Goal: Check status: Check status

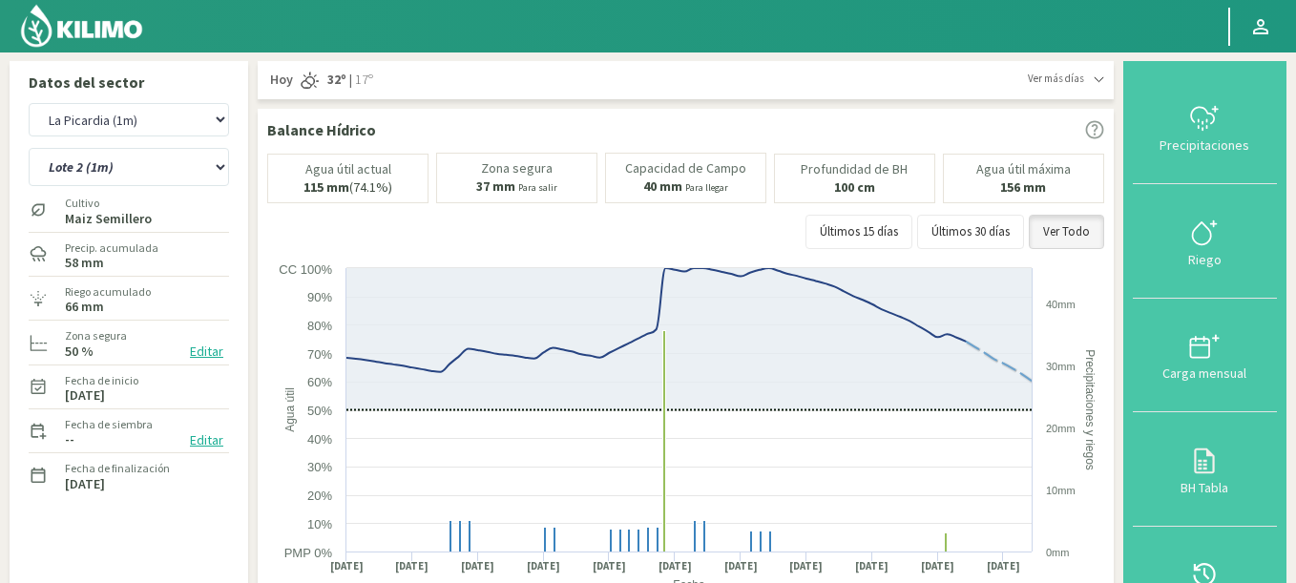
select select "4528: Object"
select select "60: Object"
click at [187, 110] on select "Agr. Huertos de Chocalan Agrícola Bakia Agrícola [GEOGRAPHIC_DATA] - IC Agrícol…" at bounding box center [129, 119] width 200 height 33
click at [149, 131] on select "Agr. Huertos de Chocalan Agrícola Bakia Agrícola [GEOGRAPHIC_DATA] - IC Agrícol…" at bounding box center [129, 119] width 200 height 33
click at [131, 95] on div "Agr. Huertos de Chocalan Agrícola Bakia Agrícola [GEOGRAPHIC_DATA] - IC Agrícol…" at bounding box center [128, 378] width 219 height 570
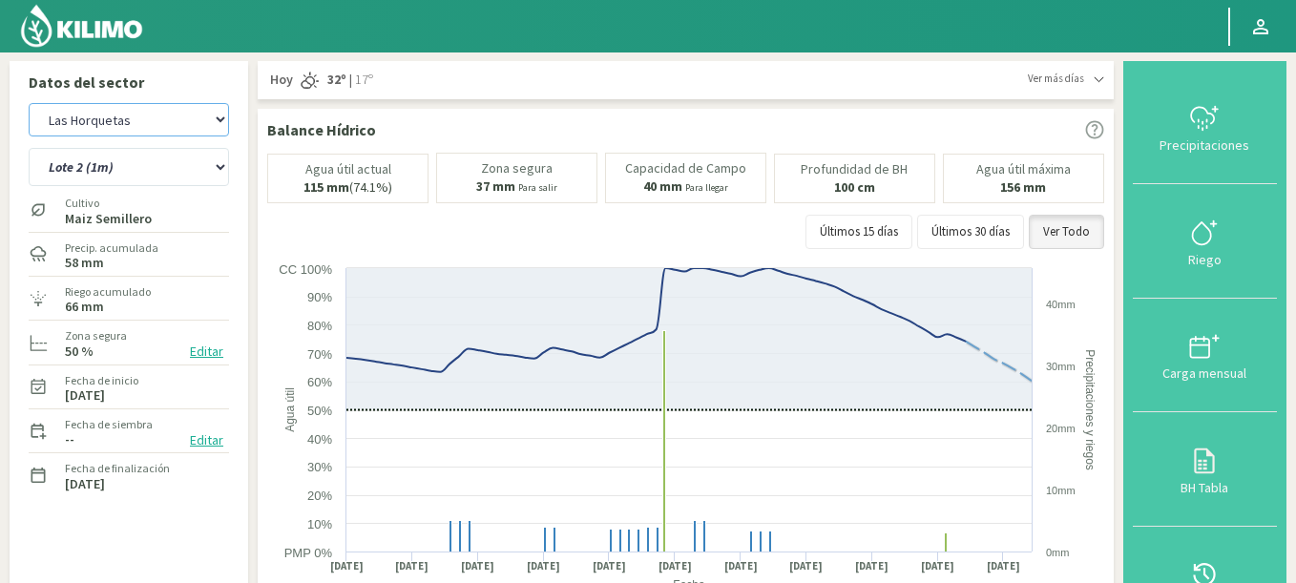
click at [29, 103] on select "Agr. Huertos de Chocalan Agrícola Bakia Agrícola [GEOGRAPHIC_DATA] - IC Agrícol…" at bounding box center [129, 119] width 200 height 33
select select "4828: Object"
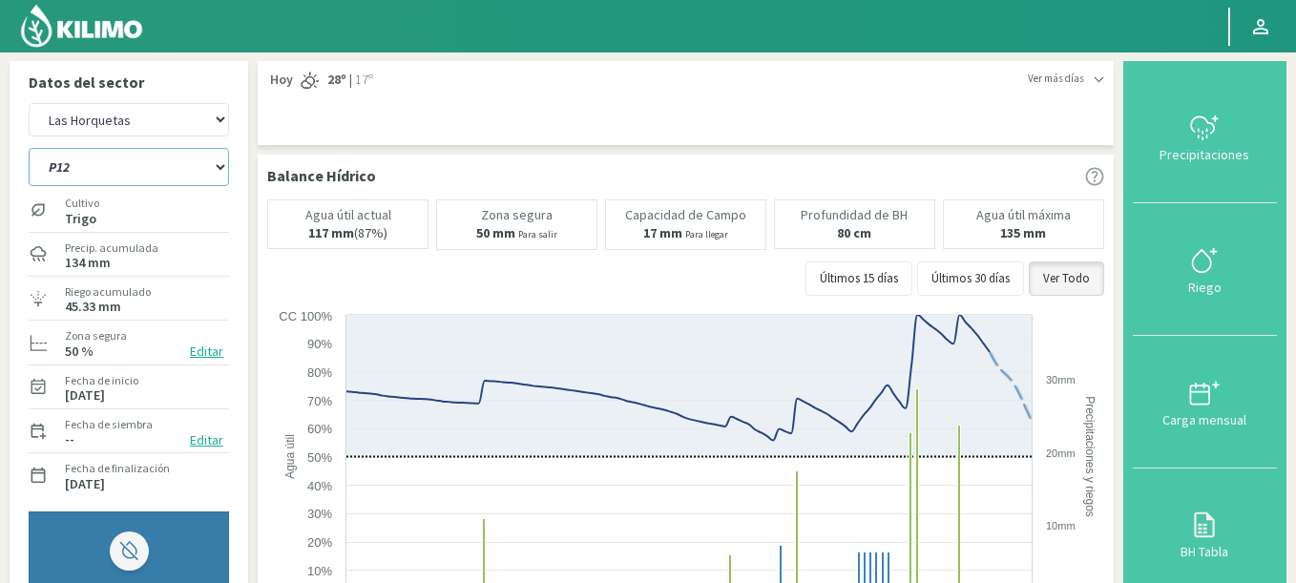
click at [29, 148] on select "P10 P12 P14 P1a P1c P2a P2b P3a P3c P4c P5b P5c P6c P7c P8a P8b" at bounding box center [129, 167] width 200 height 38
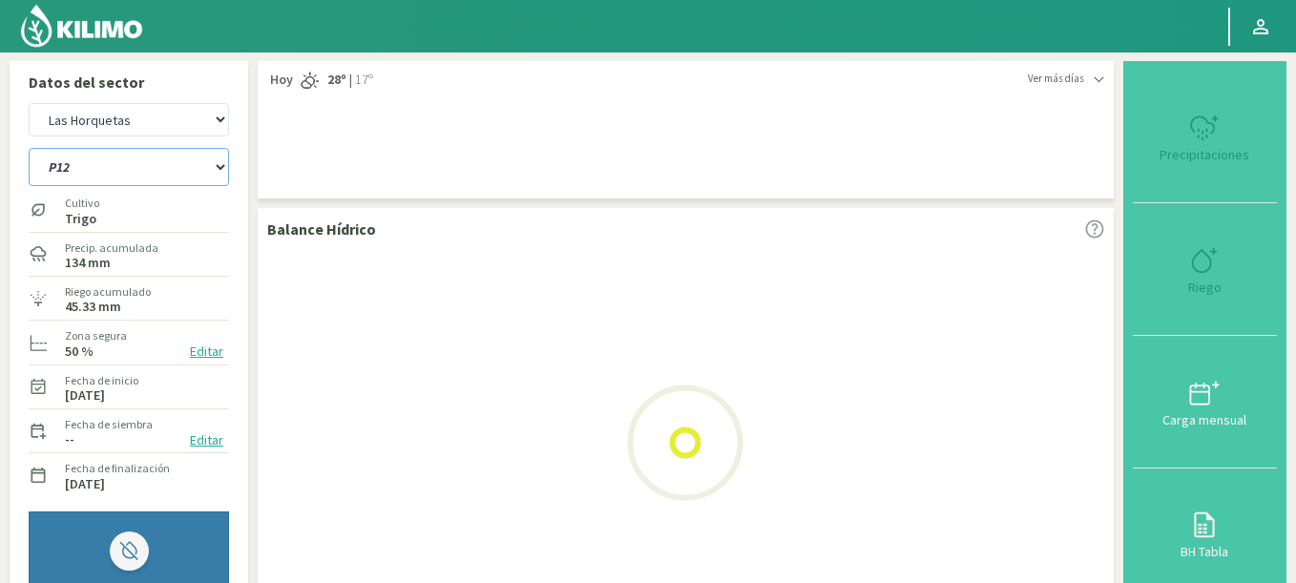
select select "63: Object"
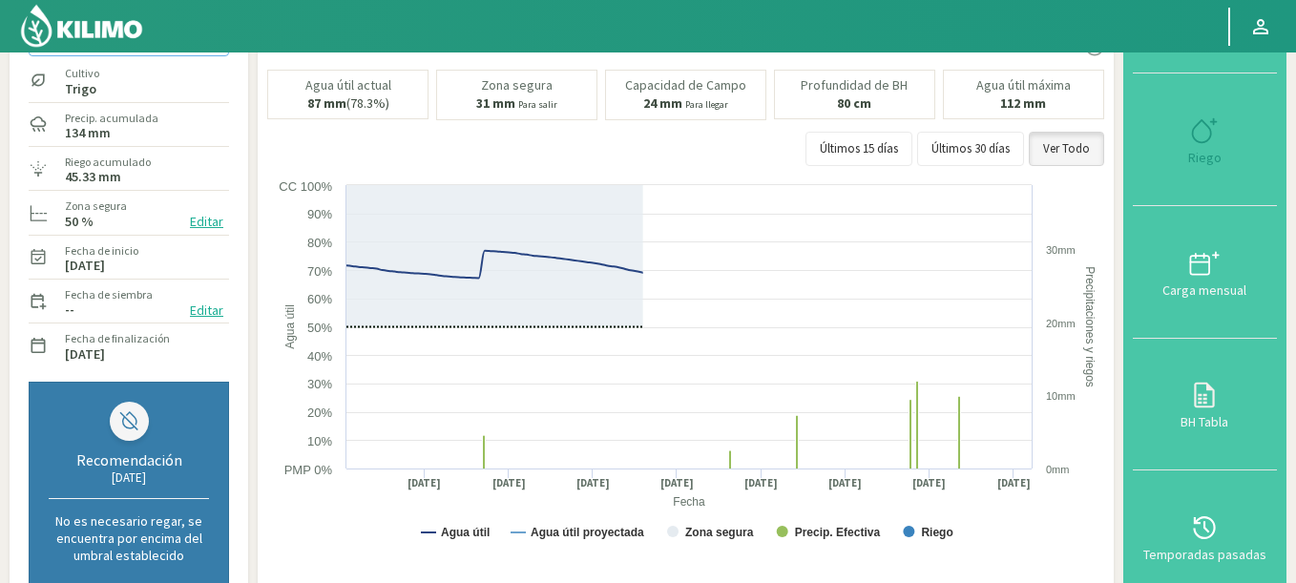
select select "5118: Object"
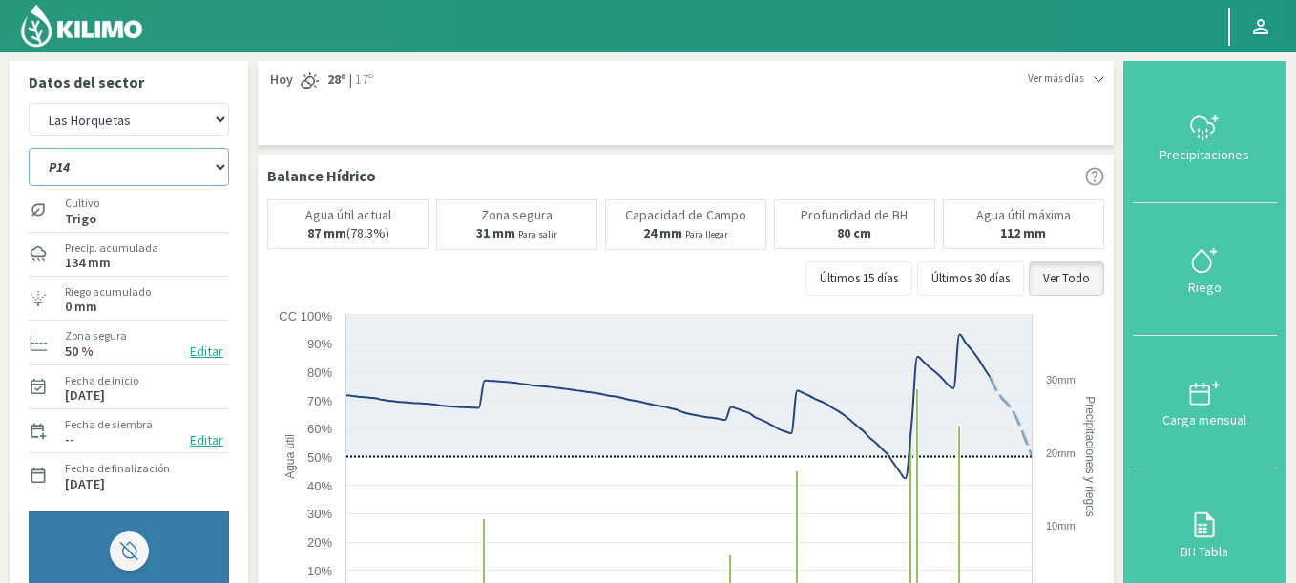
click at [29, 148] on select "P10 P12 P14 P1a P1c P2a P2b P3a P3c P4c P5b P5c P6c P7c P8a P8b" at bounding box center [129, 167] width 200 height 38
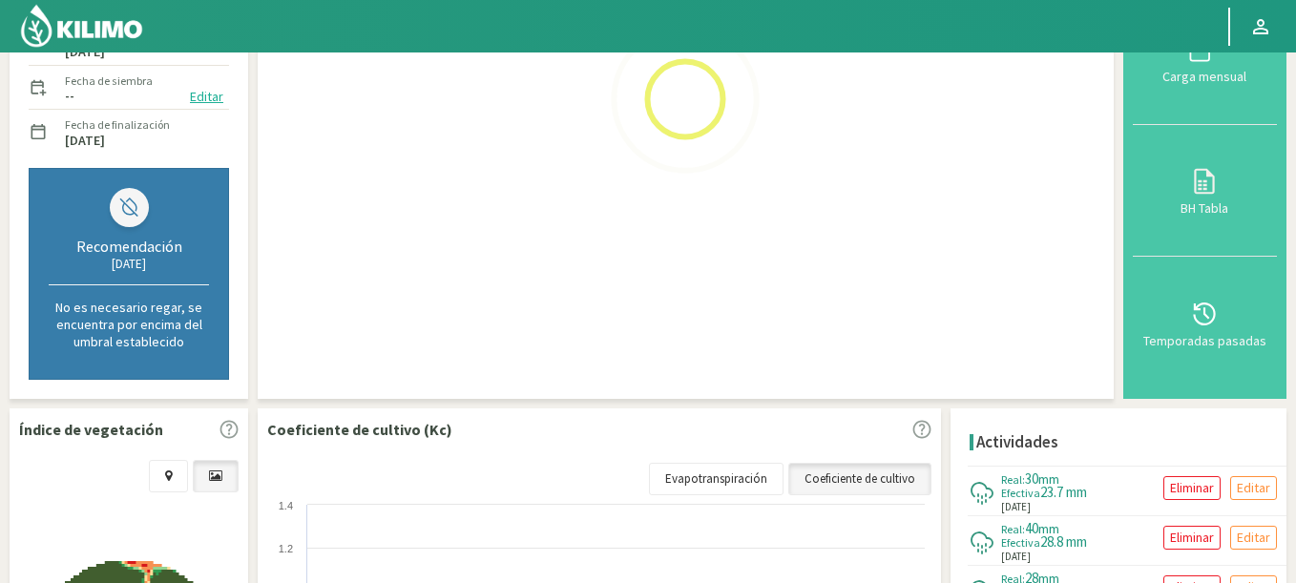
scroll to position [747, 0]
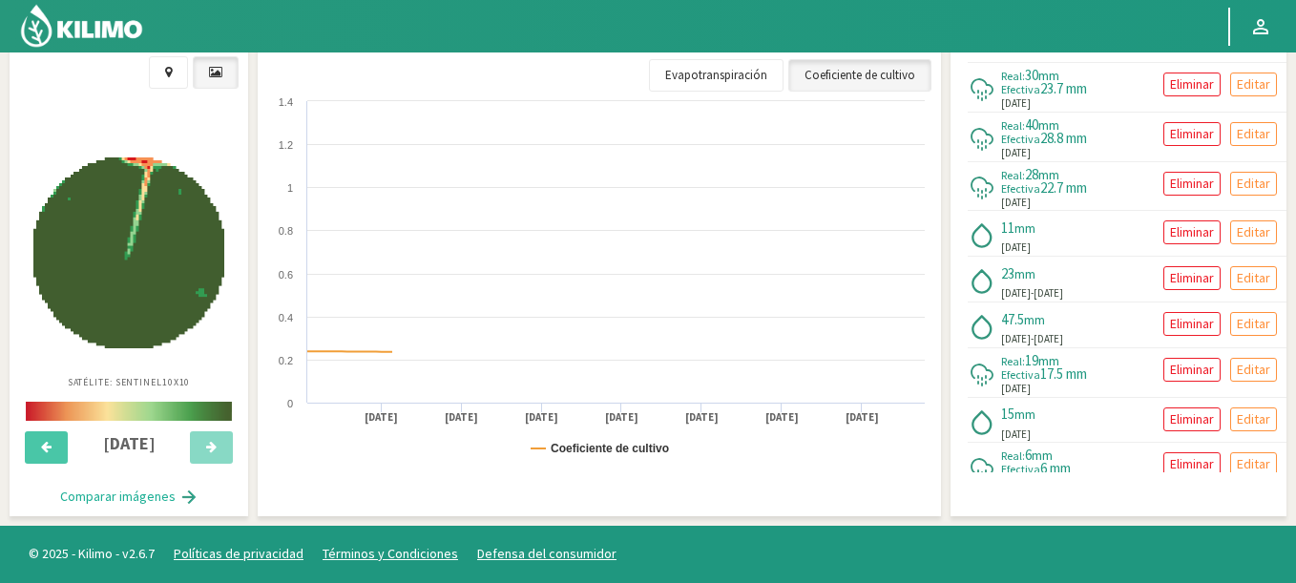
select select "80: Object"
select select "5408: Object"
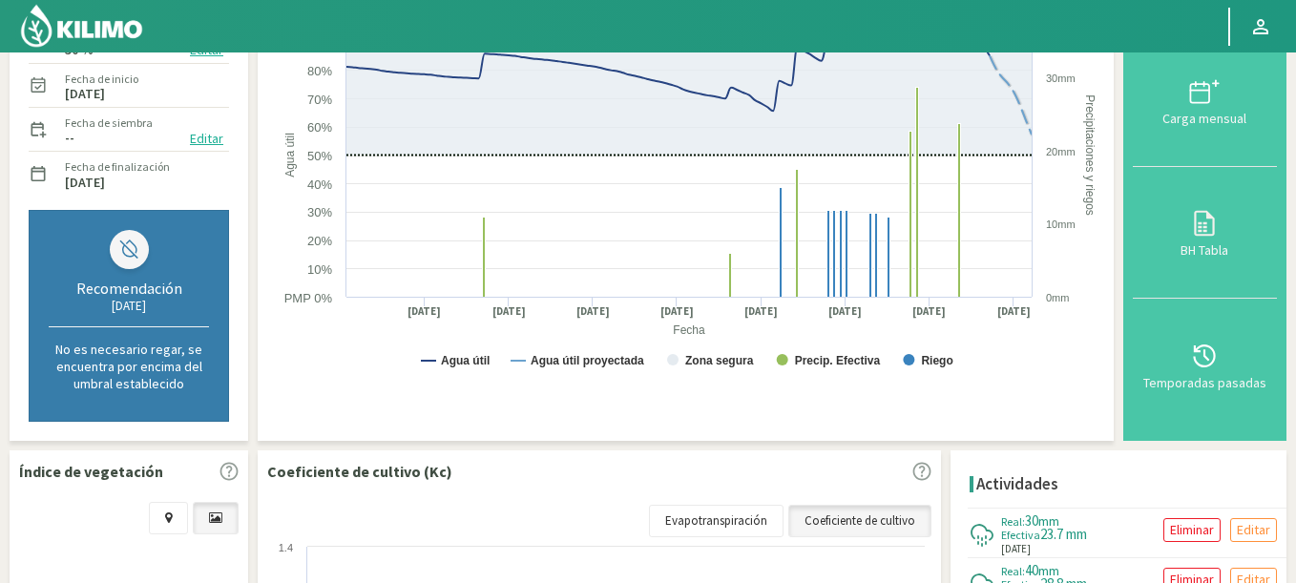
scroll to position [60, 0]
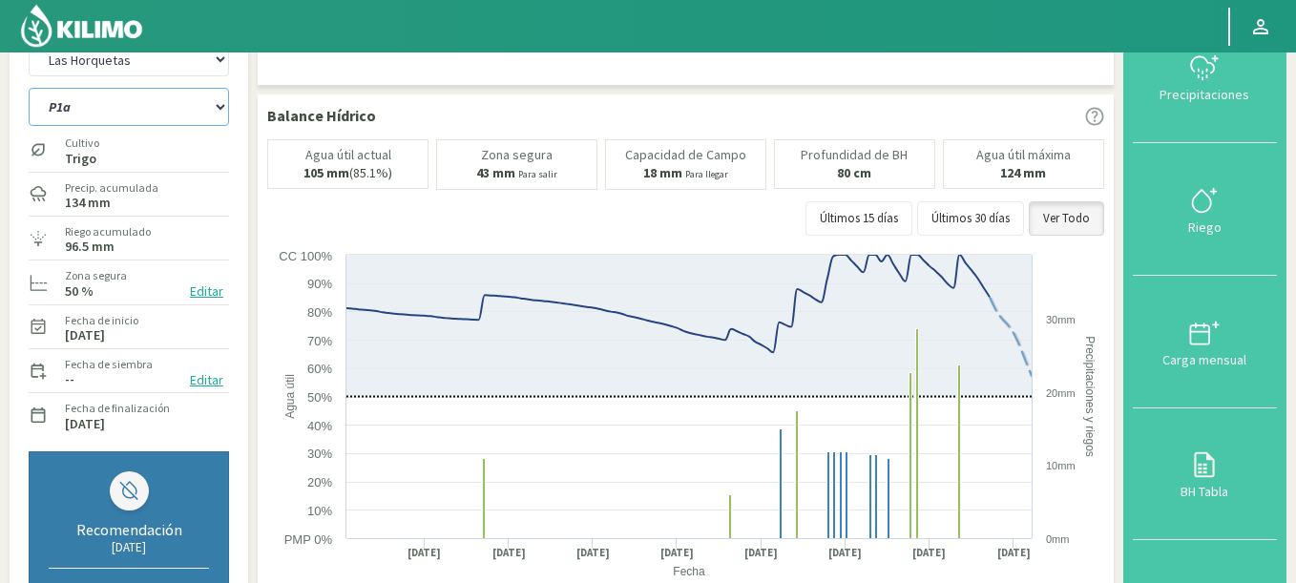
click at [29, 88] on select "P10 P12 P14 P1a P1c P2a P2b P3a P3c P4c P5b P5c P6c P7c P8a P8b" at bounding box center [129, 107] width 200 height 38
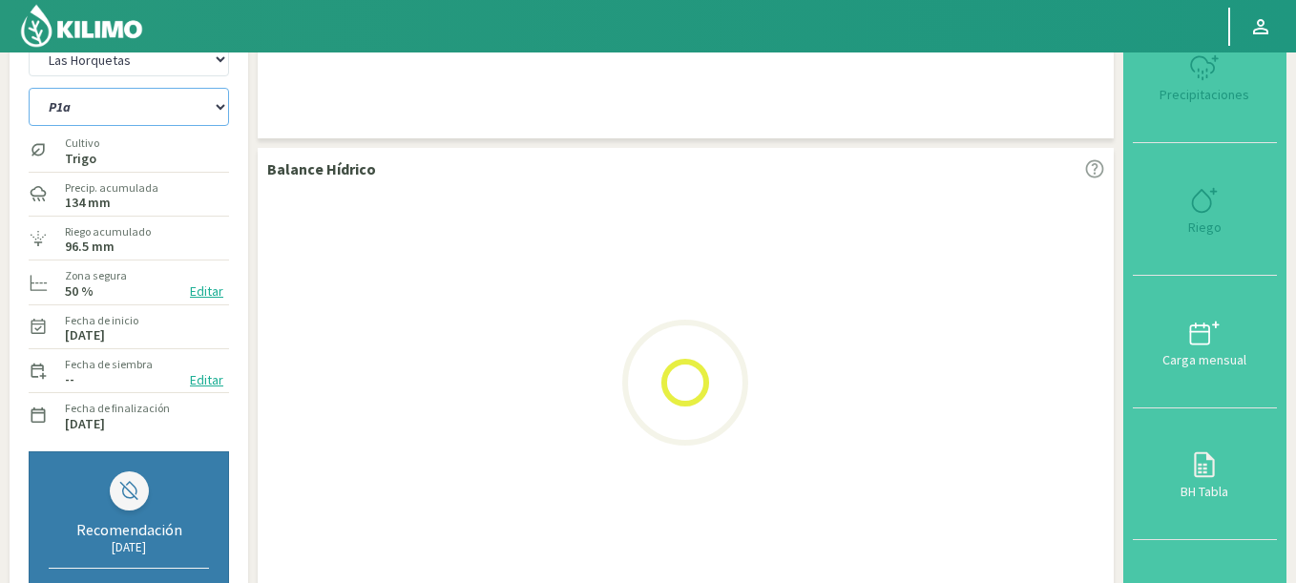
select select "97: Object"
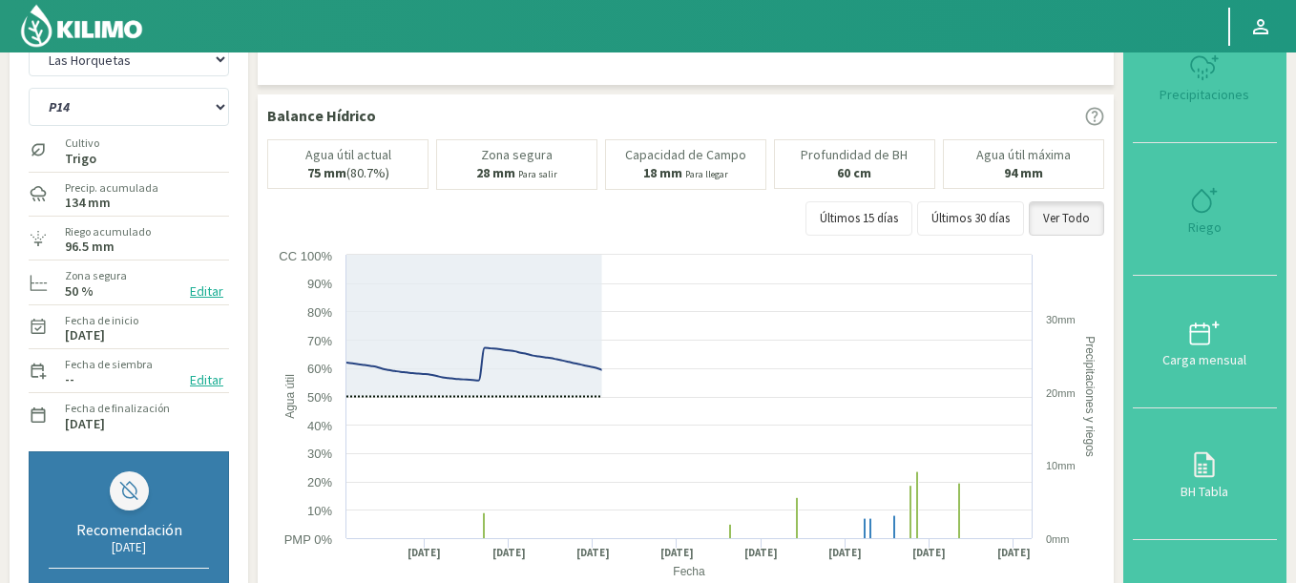
select select "5698: Object"
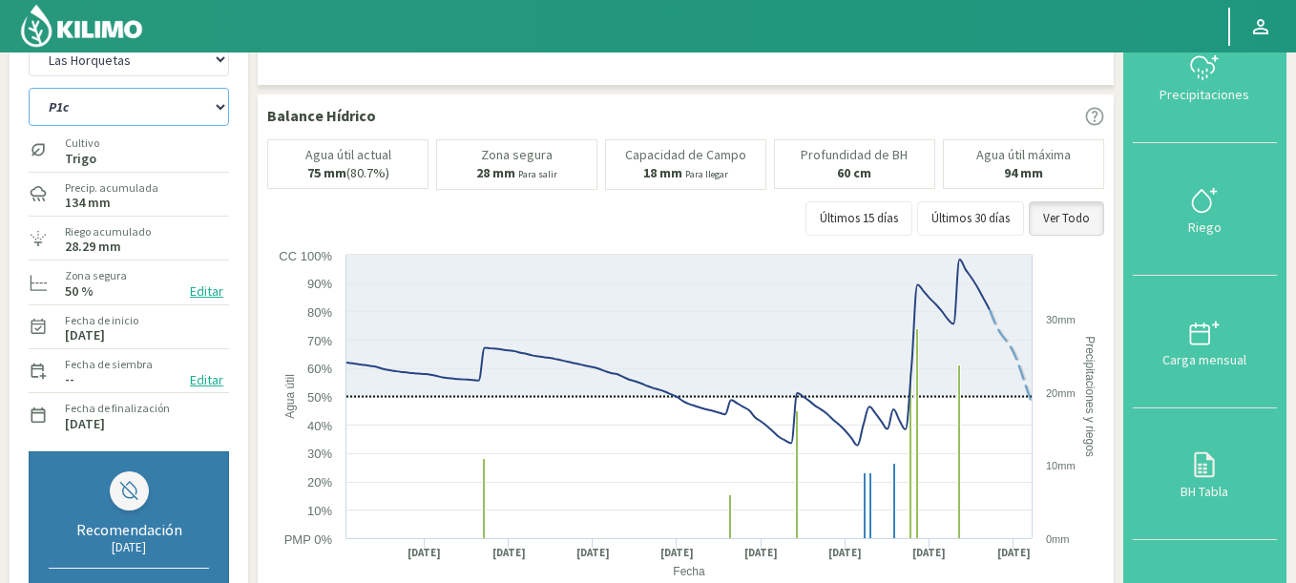
click at [29, 88] on select "P10 P12 P14 P1a P1c P2a P2b P3a P3c P4c P5b P5c P6c P7c P8a P8b" at bounding box center [129, 107] width 200 height 38
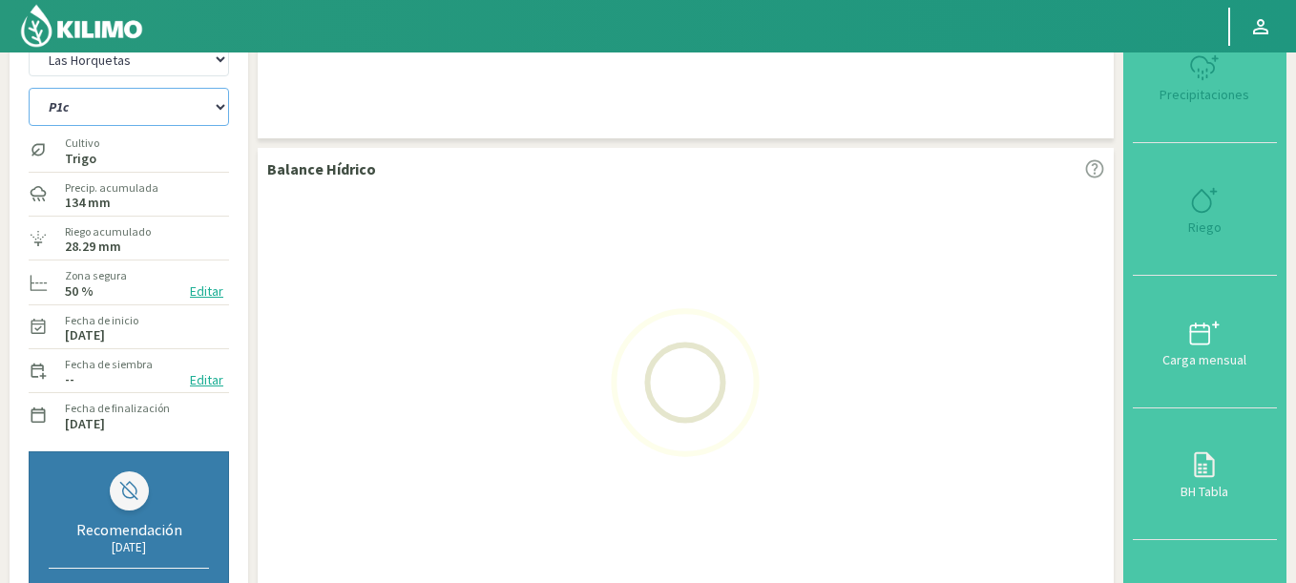
select select "114: Object"
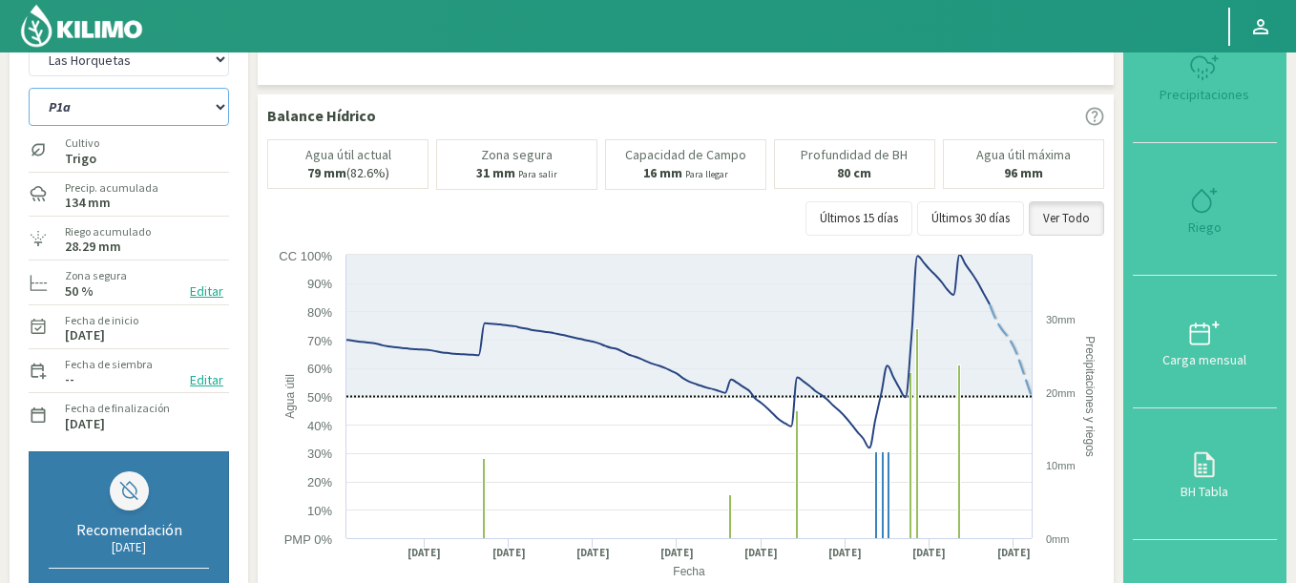
select select "5988: Object"
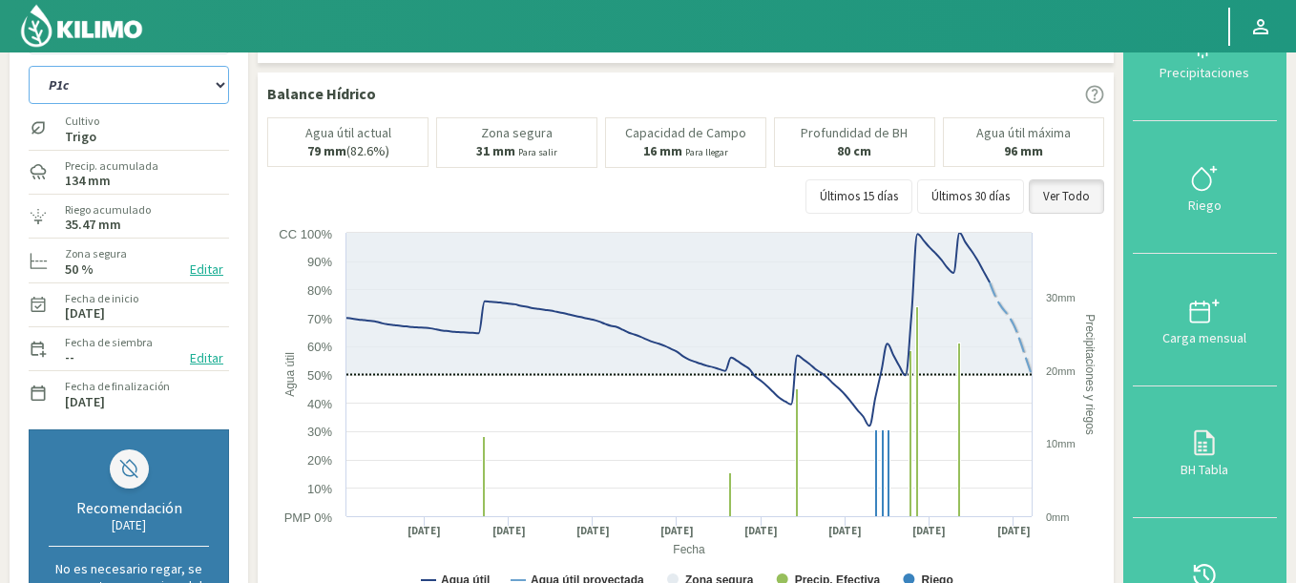
scroll to position [27, 0]
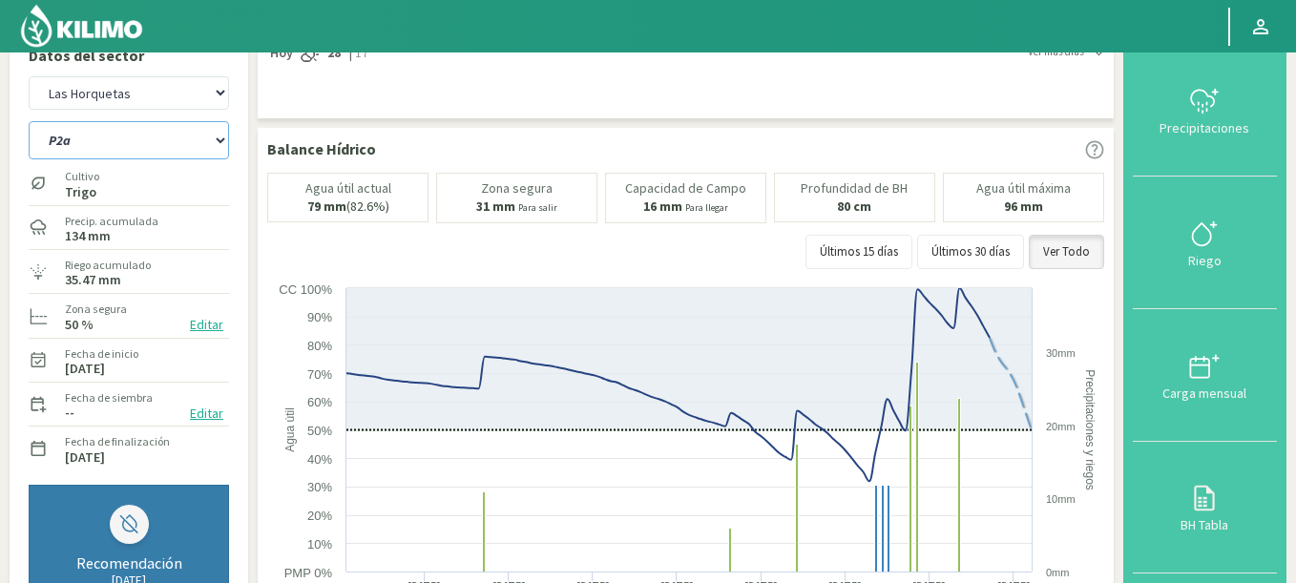
click at [29, 121] on select "P10 P12 P14 P1a P1c P2a P2b P3a P3c P4c P5b P5c P6c P7c P8a P8b" at bounding box center [129, 140] width 200 height 38
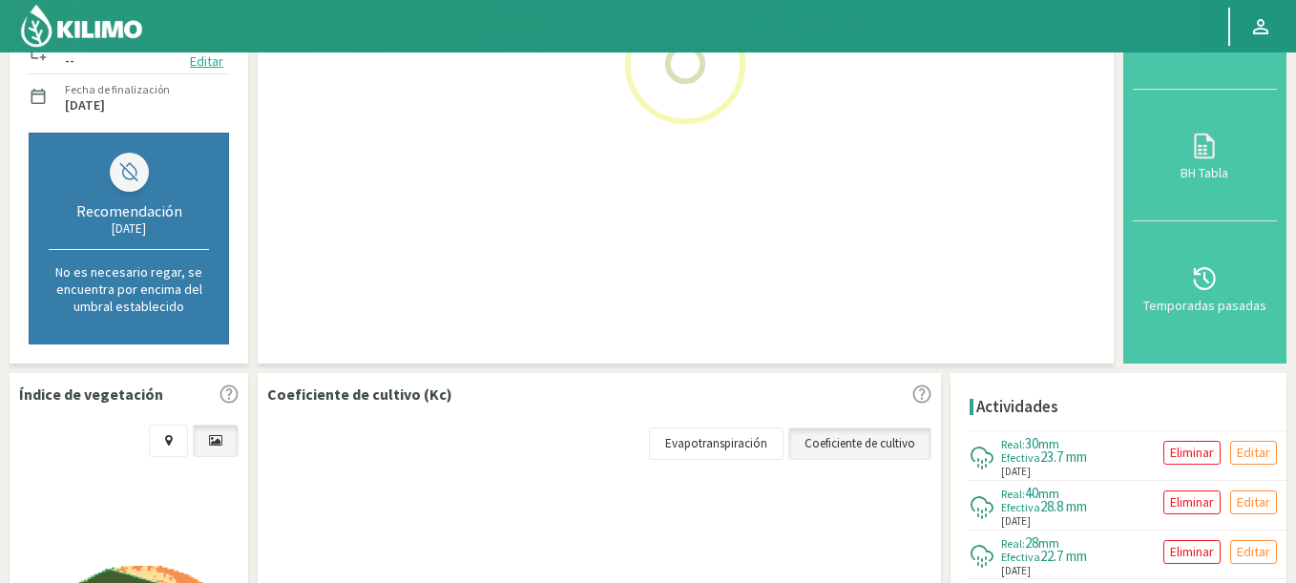
scroll to position [485, 0]
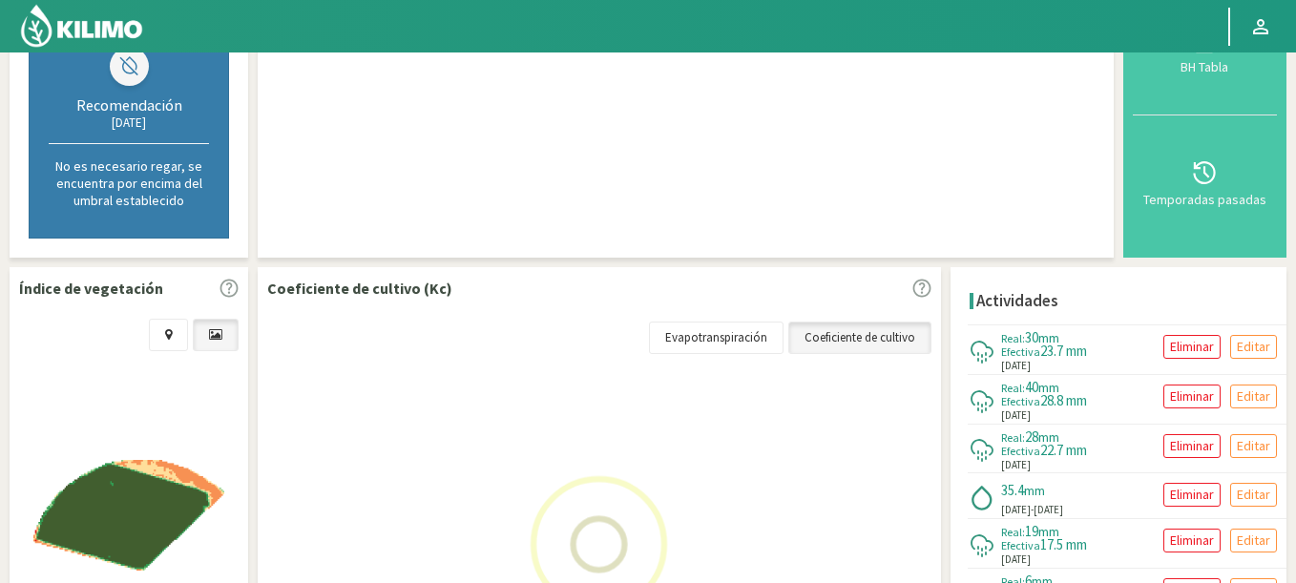
select select "131: Object"
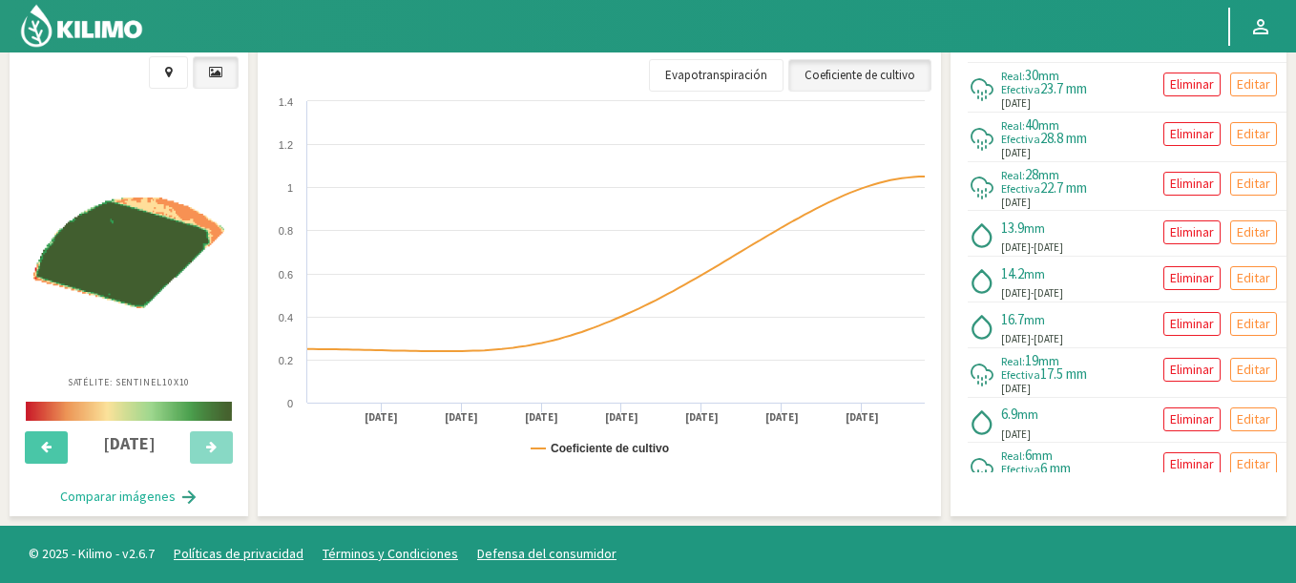
select select "6278: Object"
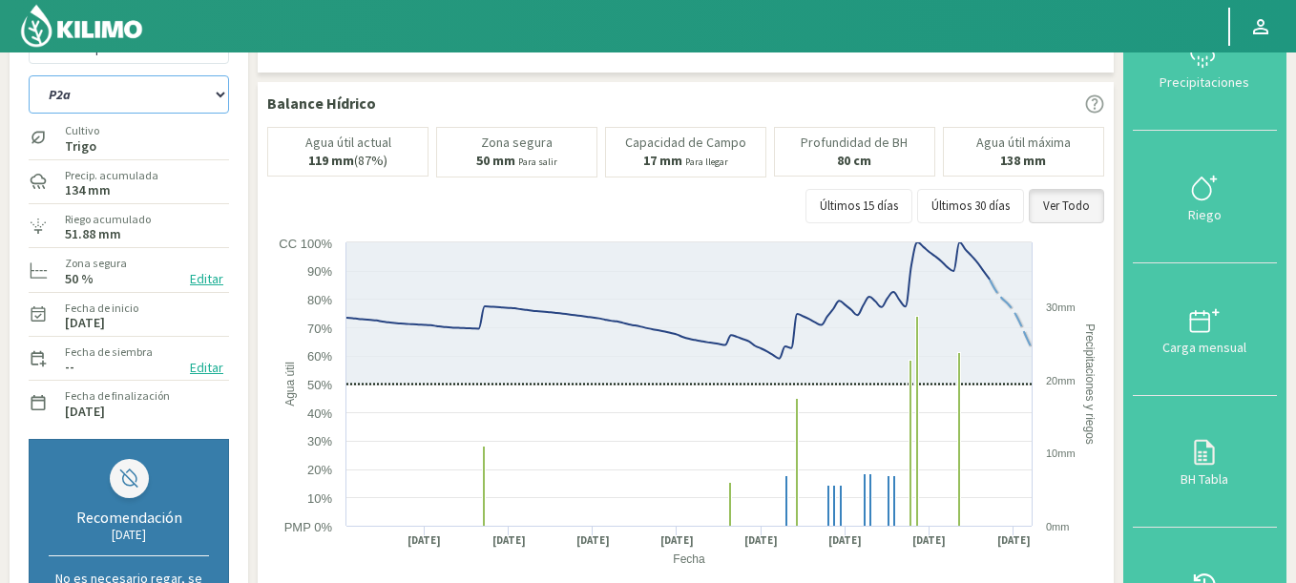
scroll to position [60, 0]
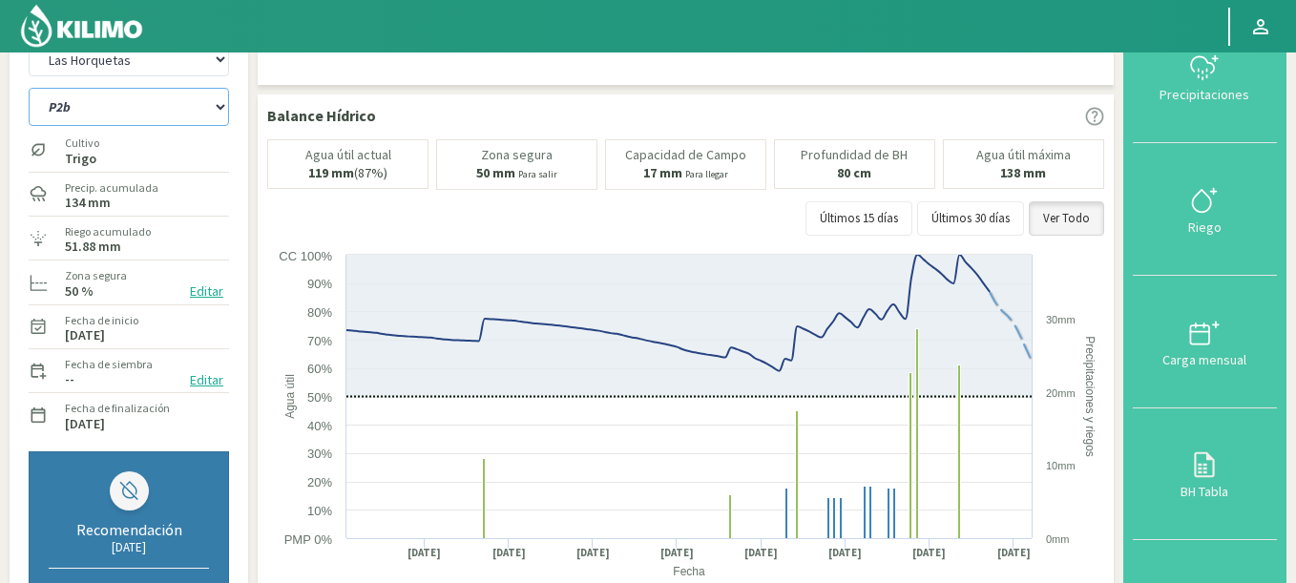
click at [29, 88] on select "P10 P12 P14 P1a P1c P2a P2b P3a P3c P4c P5b P5c P6c P7c P8a P8b" at bounding box center [129, 107] width 200 height 38
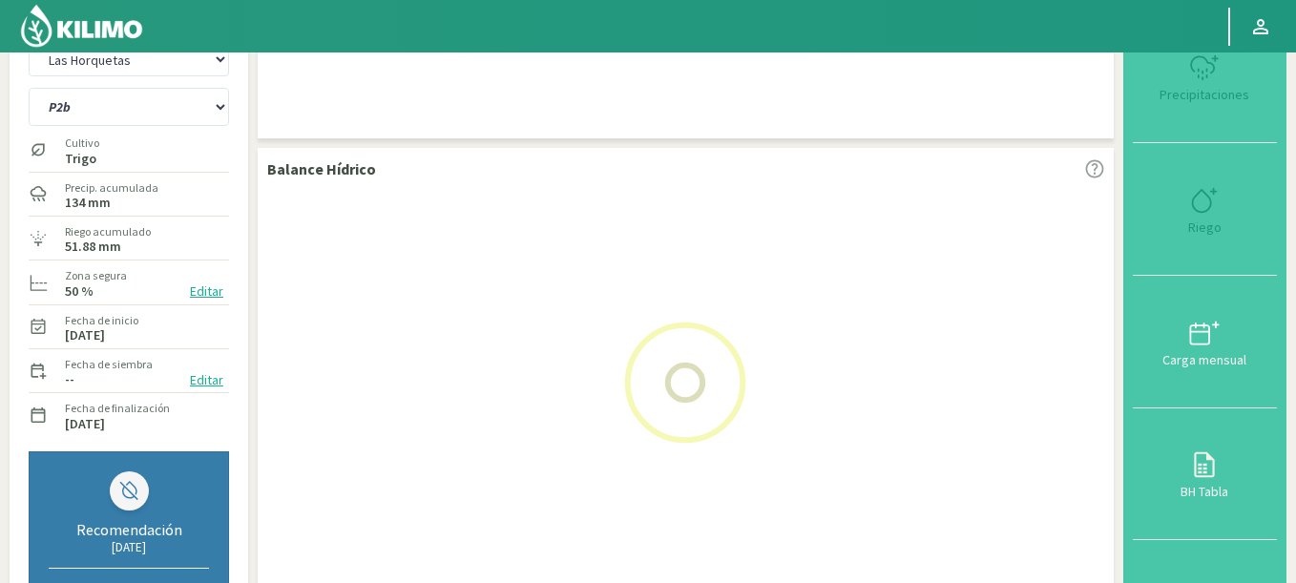
select select "148: Object"
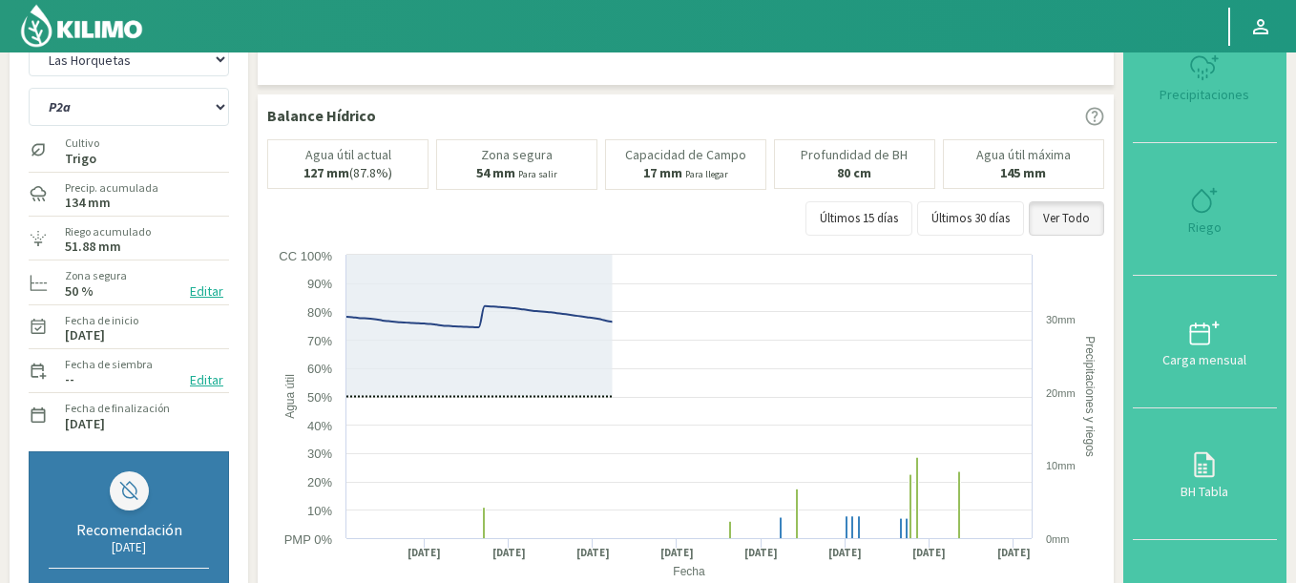
select select "6568: Object"
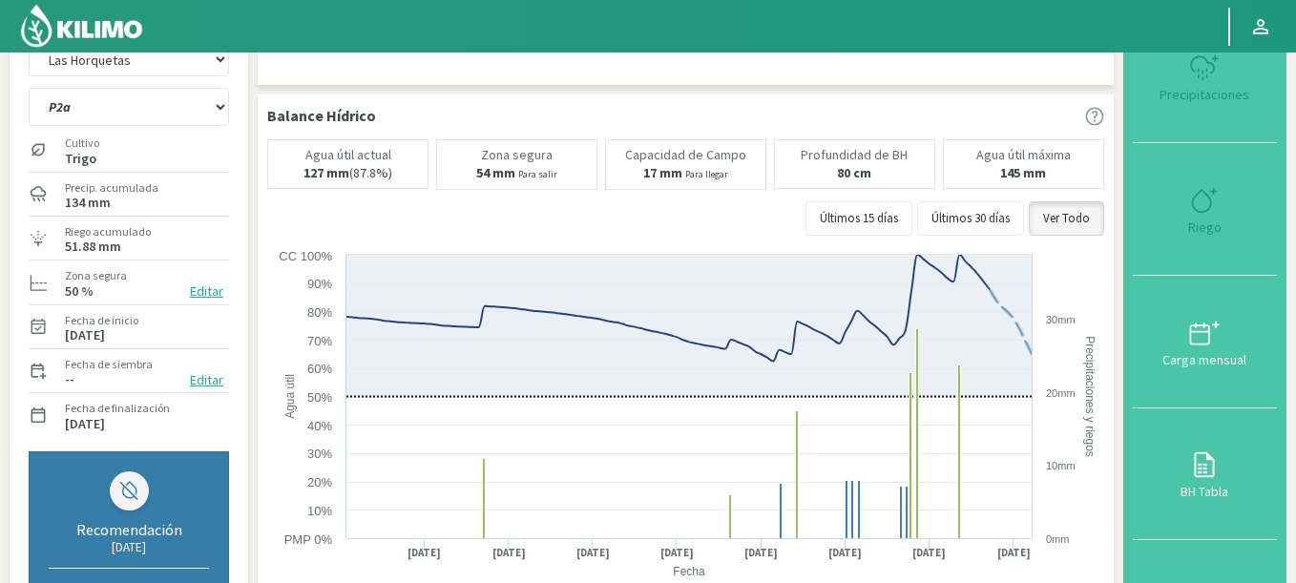
select select "165: Object"
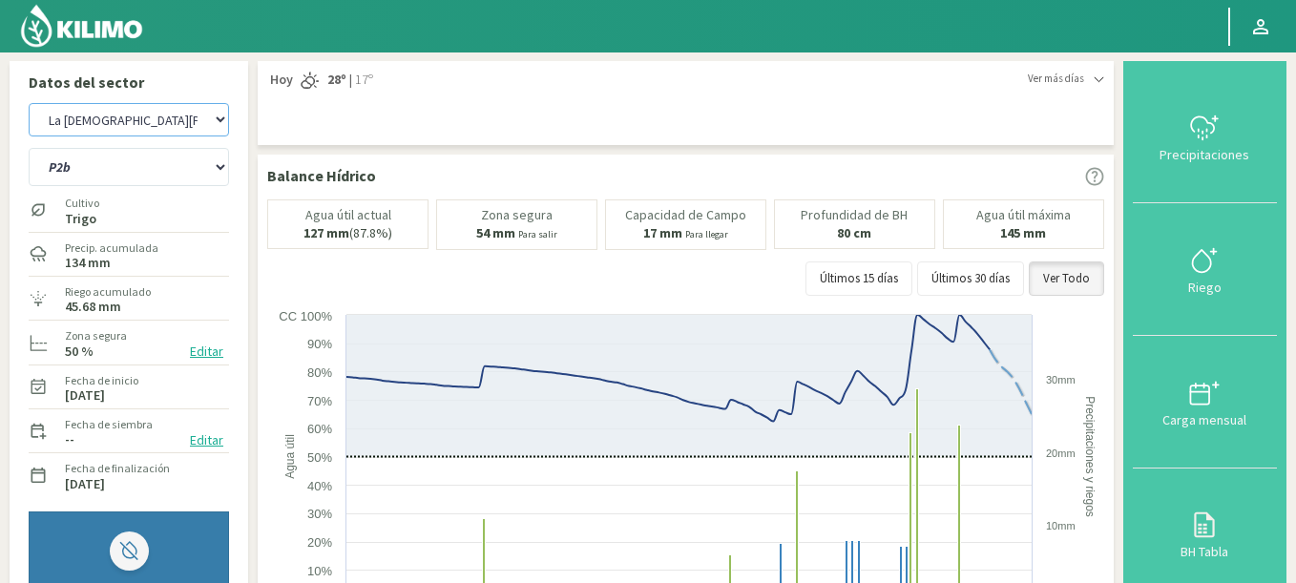
click at [29, 103] on select "Agr. Huertos de Chocalan Agrícola Bakia Agrícola [GEOGRAPHIC_DATA] - IC Agrícol…" at bounding box center [129, 119] width 200 height 33
select select "6867: Object"
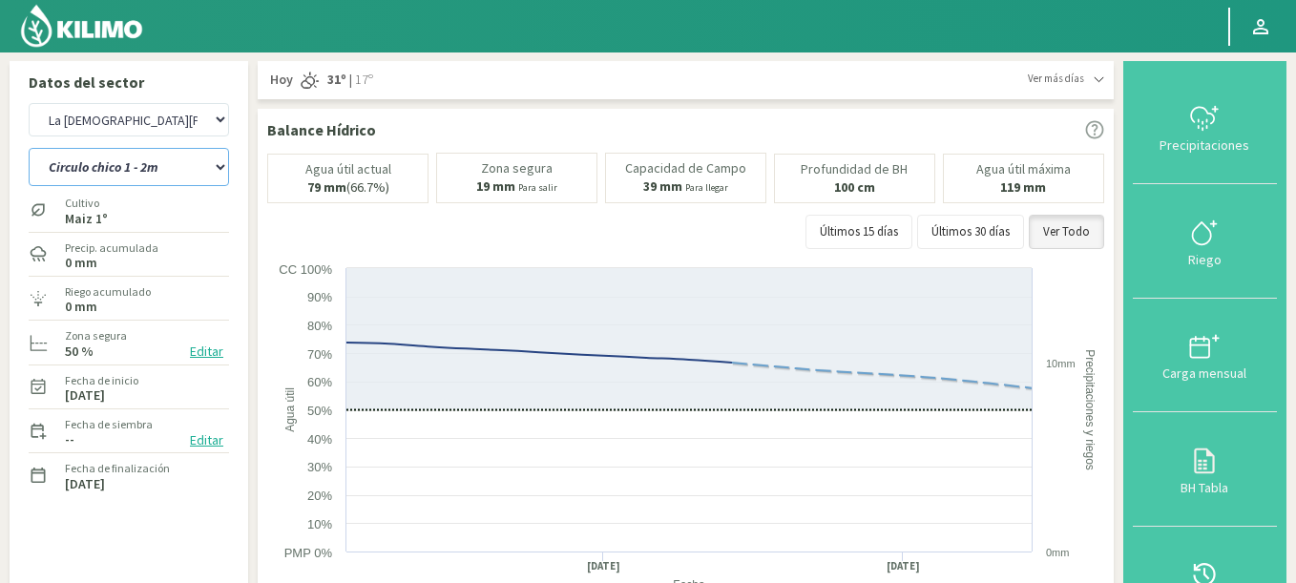
click at [29, 148] on select "Circulo casco - 1m Circulo casco - 2m Circulo chico 1 - 2m Circulo chico 2 - 1m…" at bounding box center [129, 167] width 200 height 38
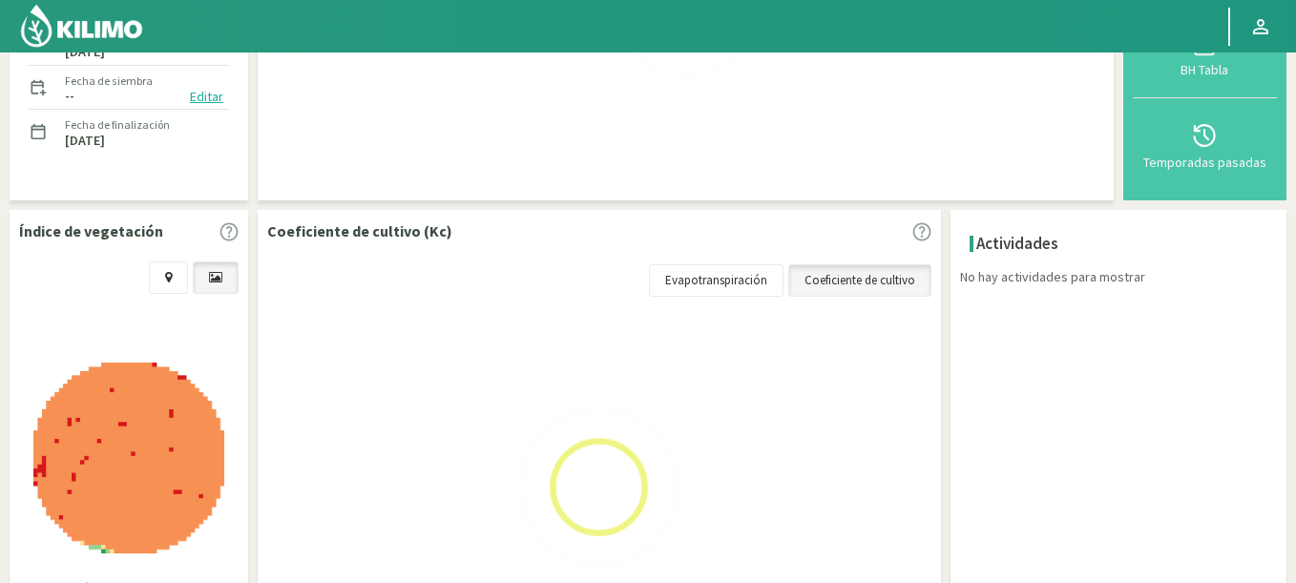
select select "175: Object"
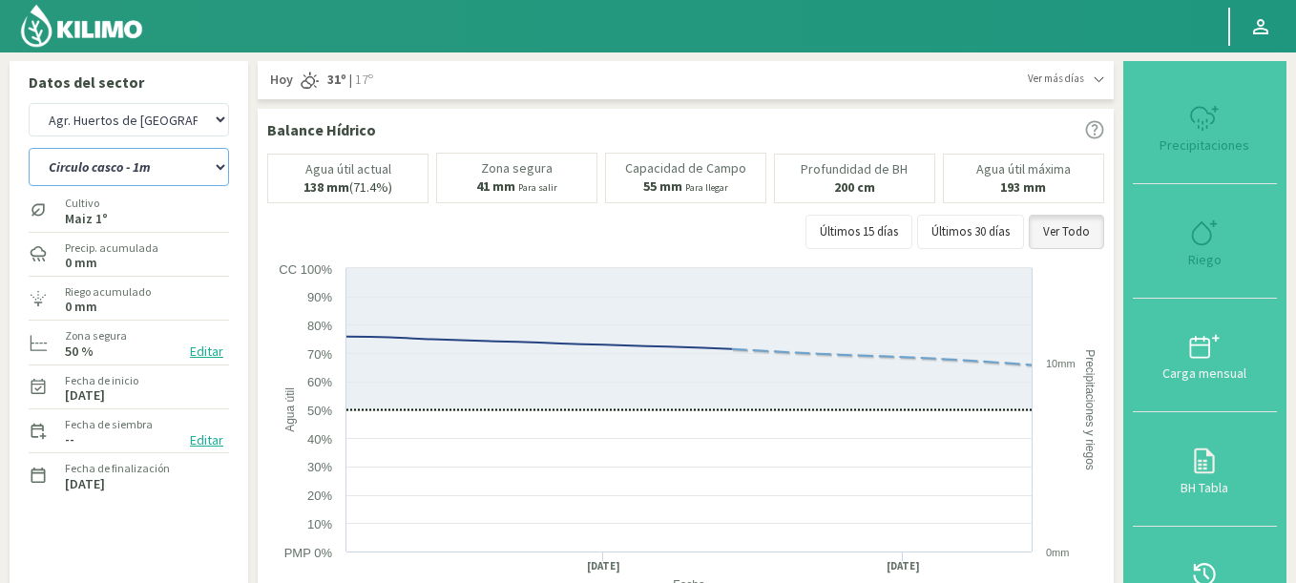
select select "7157: Object"
click at [29, 148] on select "Circulo casco - 1m Circulo casco - 2m Circulo chico 1 - 2m Circulo chico 2 - 1m…" at bounding box center [129, 167] width 200 height 38
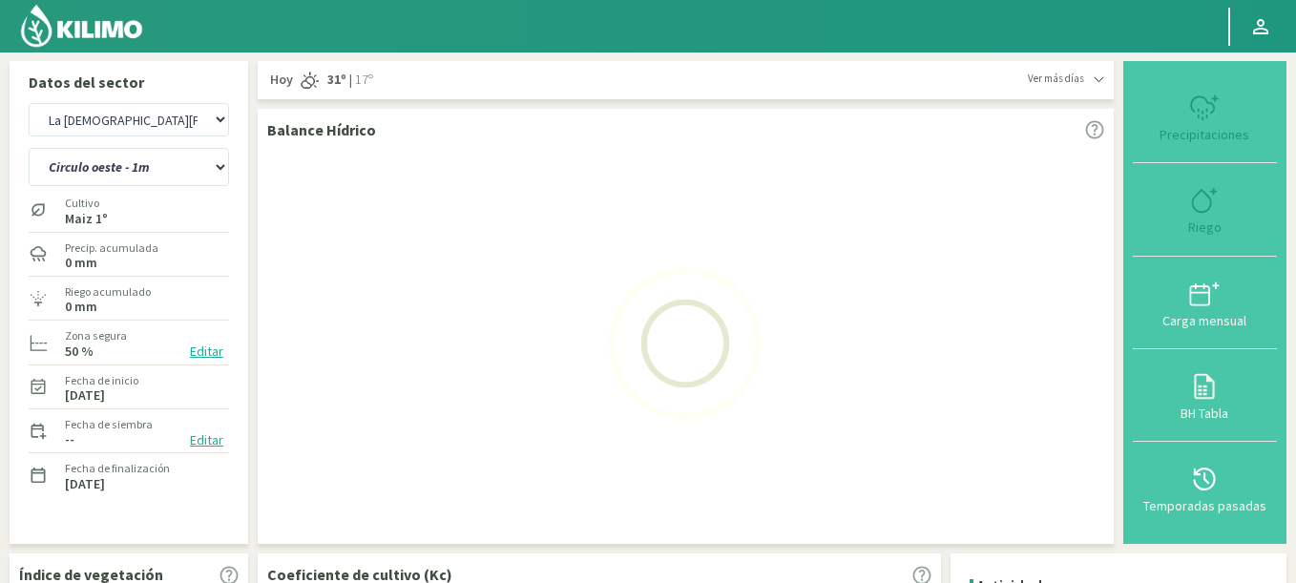
click at [153, 375] on div "Fecha de inicio [DATE]" at bounding box center [129, 386] width 200 height 41
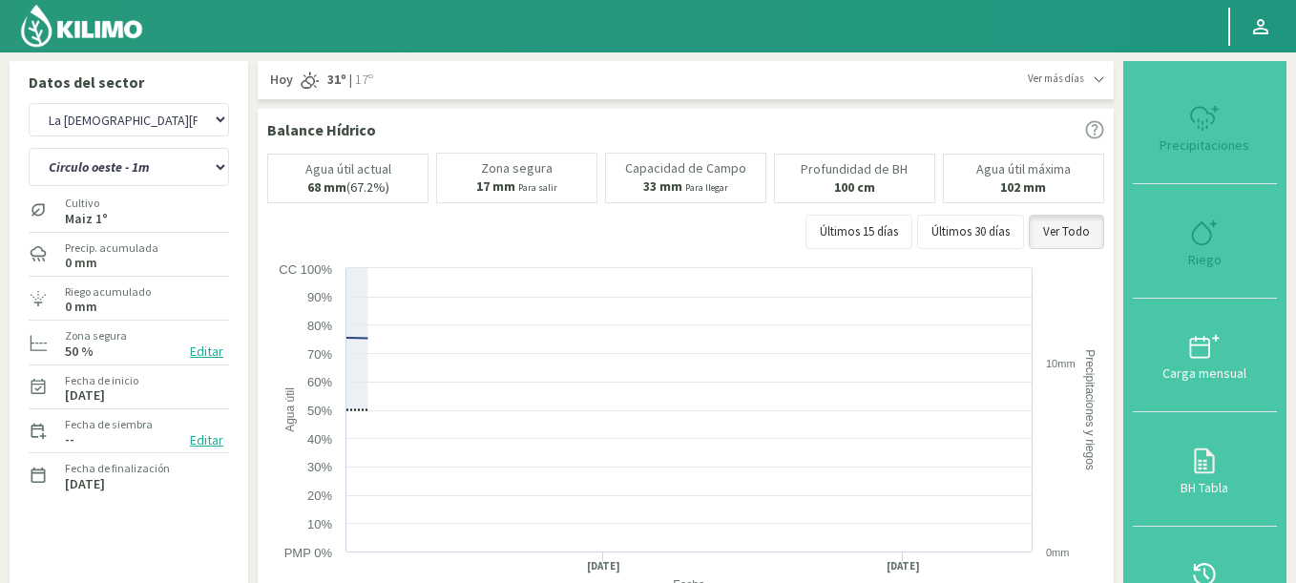
select select "186: Object"
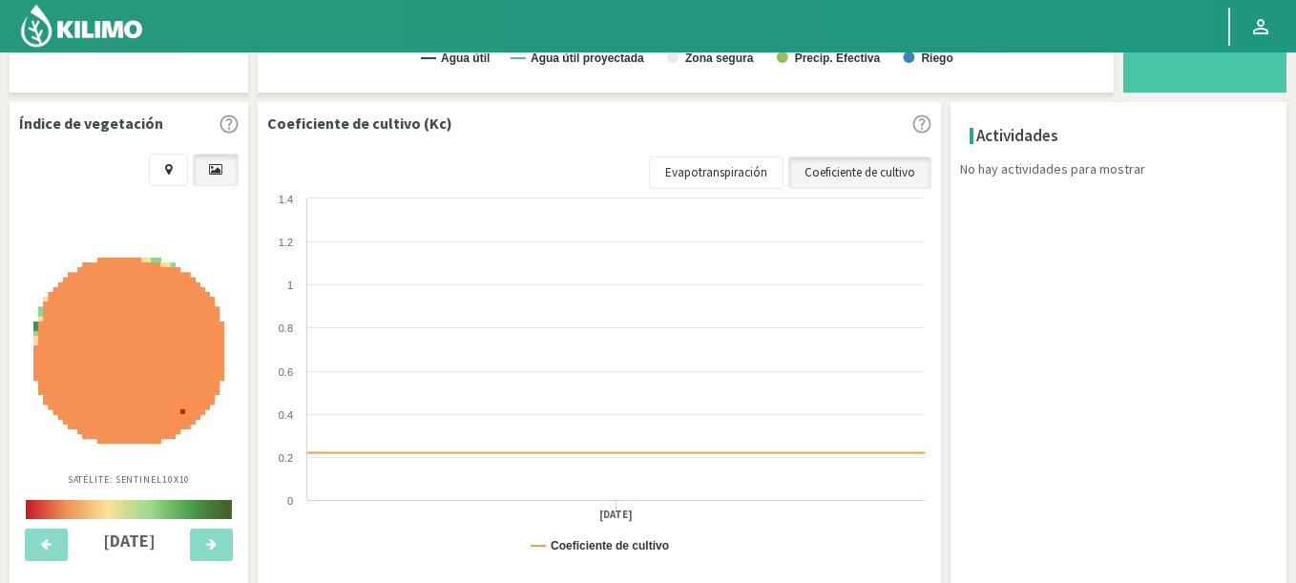
scroll to position [654, 0]
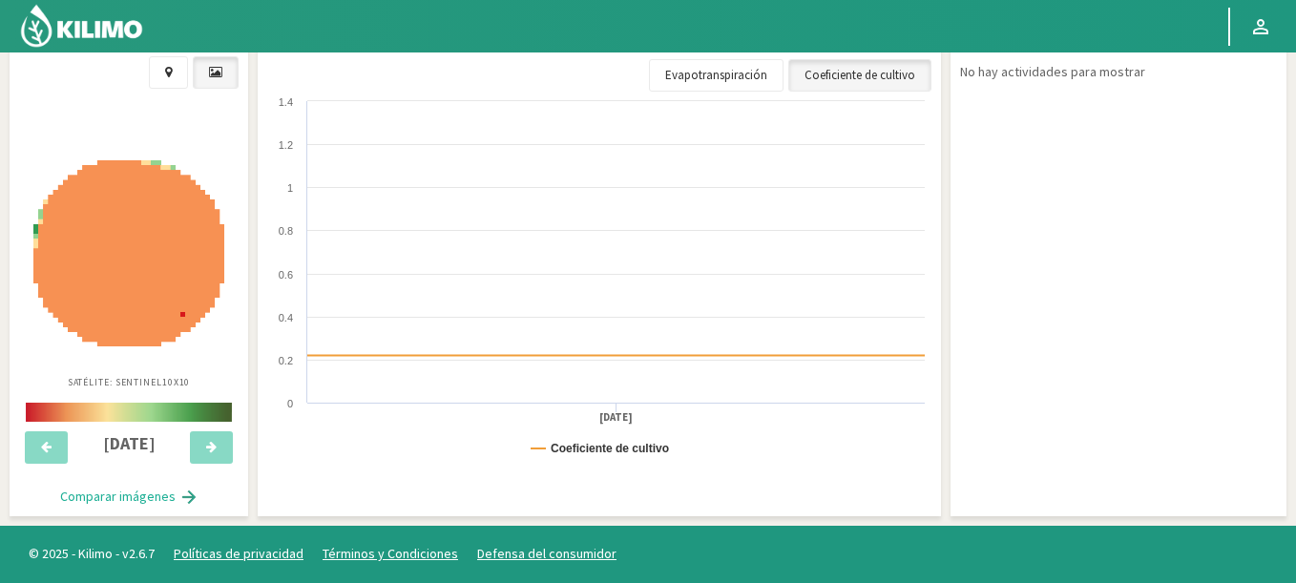
select select "7447: Object"
select select "200: Object"
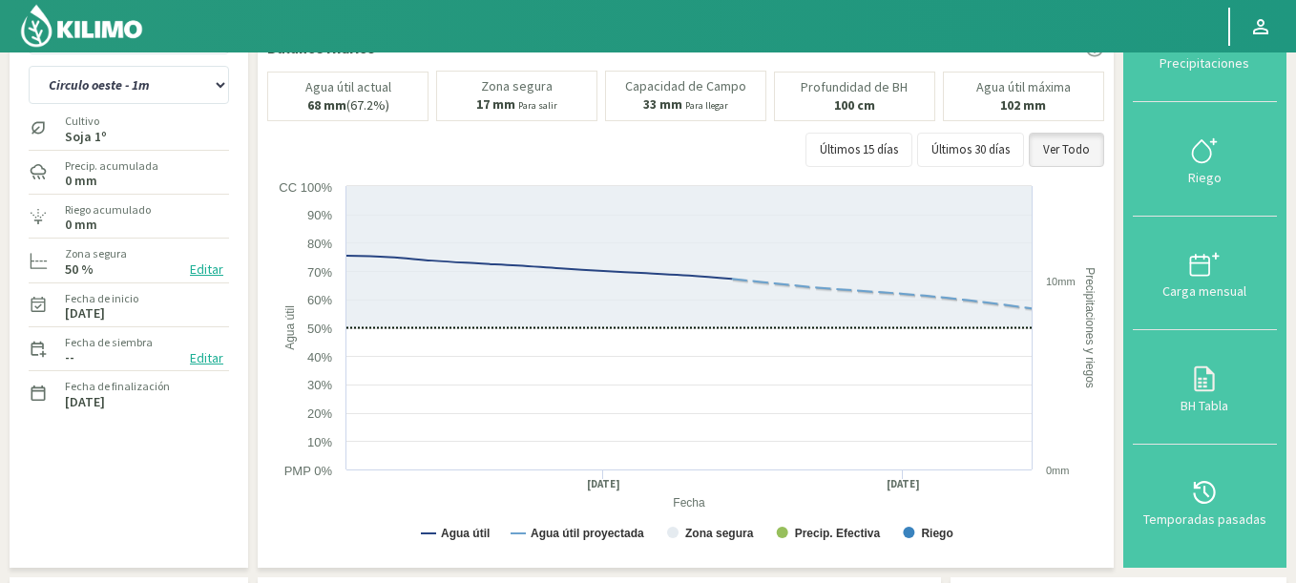
scroll to position [0, 0]
